Goal: Information Seeking & Learning: Learn about a topic

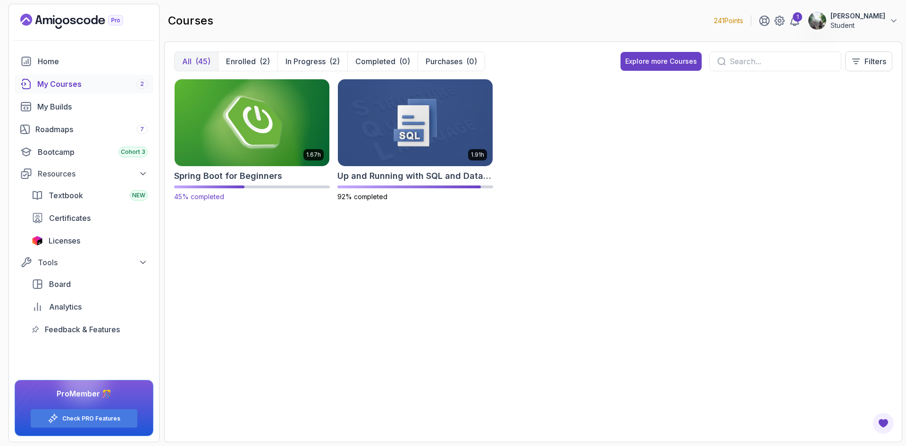
click at [268, 124] on img at bounding box center [252, 122] width 162 height 91
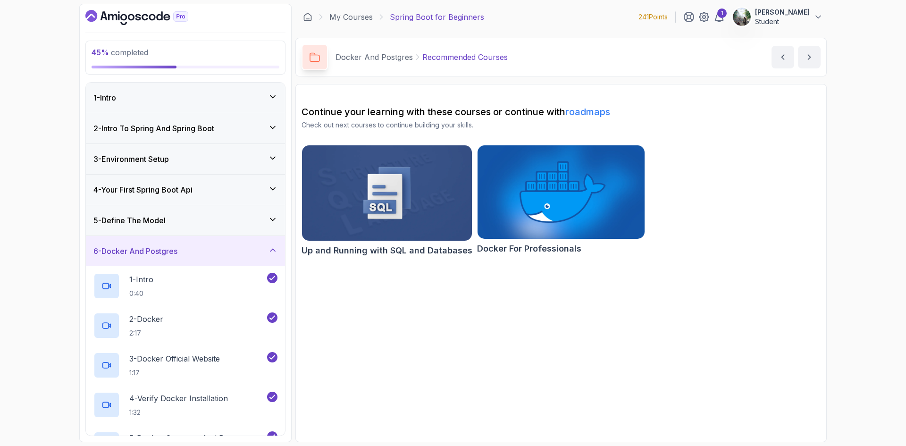
click at [236, 132] on div "2 - Intro To Spring And Spring Boot" at bounding box center [185, 128] width 184 height 11
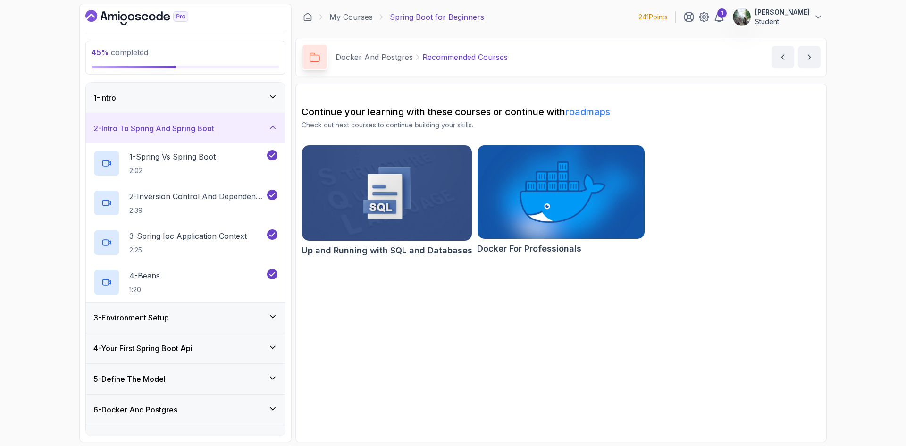
click at [214, 98] on div "1 - Intro" at bounding box center [185, 97] width 184 height 11
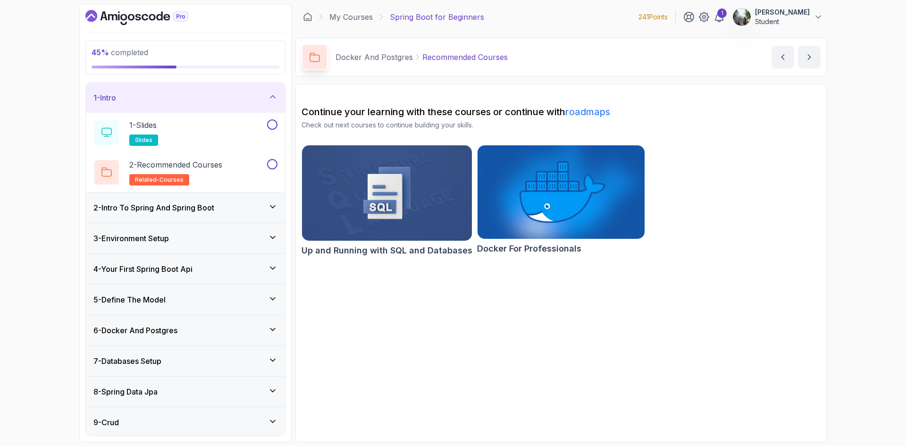
click at [237, 204] on div "2 - Intro To Spring And Spring Boot" at bounding box center [185, 207] width 184 height 11
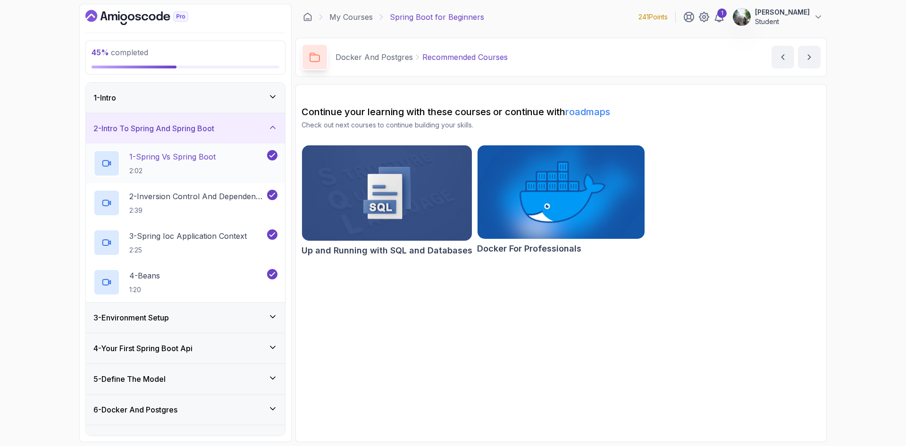
click at [211, 163] on h2 "1 - Spring Vs Spring Boot 2:02" at bounding box center [172, 163] width 86 height 25
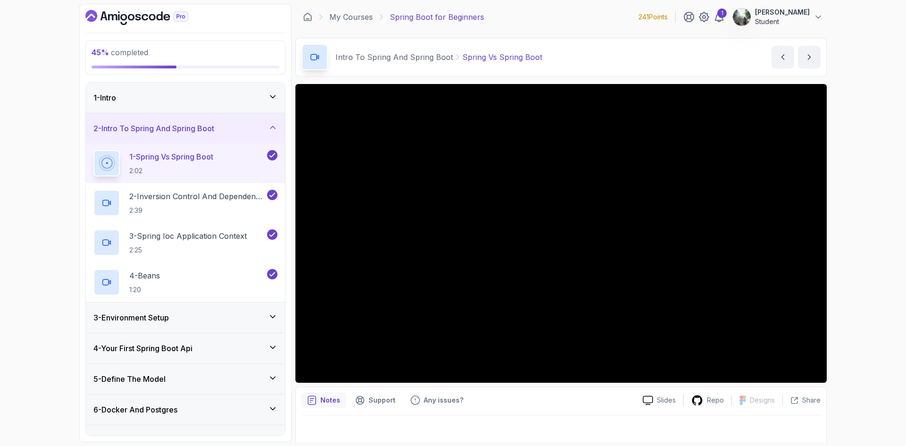
click at [546, 403] on div "Notes Support Any issues?" at bounding box center [469, 400] width 334 height 15
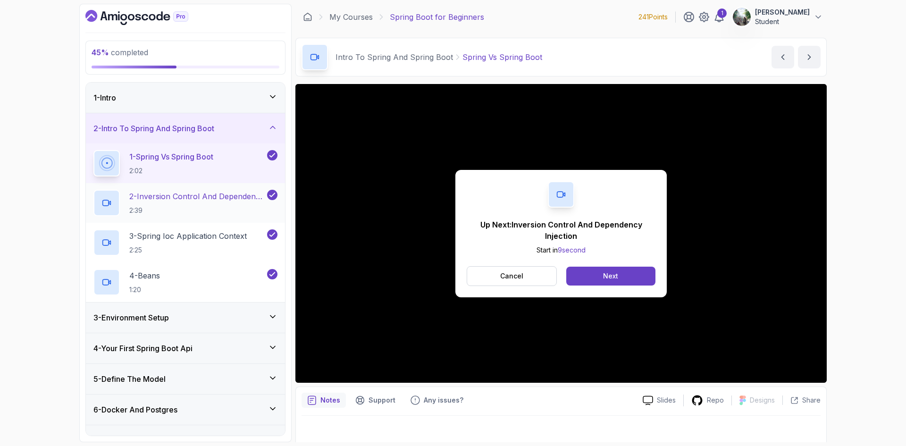
click at [220, 208] on p "2:39" at bounding box center [197, 210] width 136 height 9
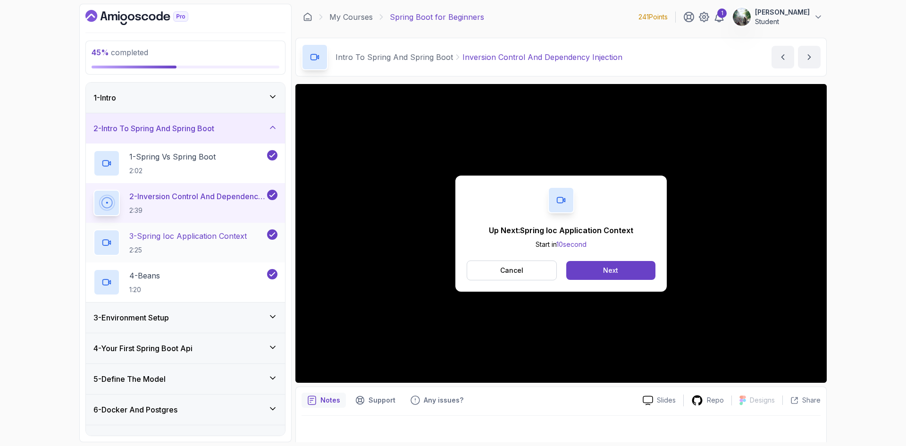
click at [196, 236] on p "3 - Spring Ioc Application Context" at bounding box center [187, 235] width 117 height 11
